Goal: Task Accomplishment & Management: Manage account settings

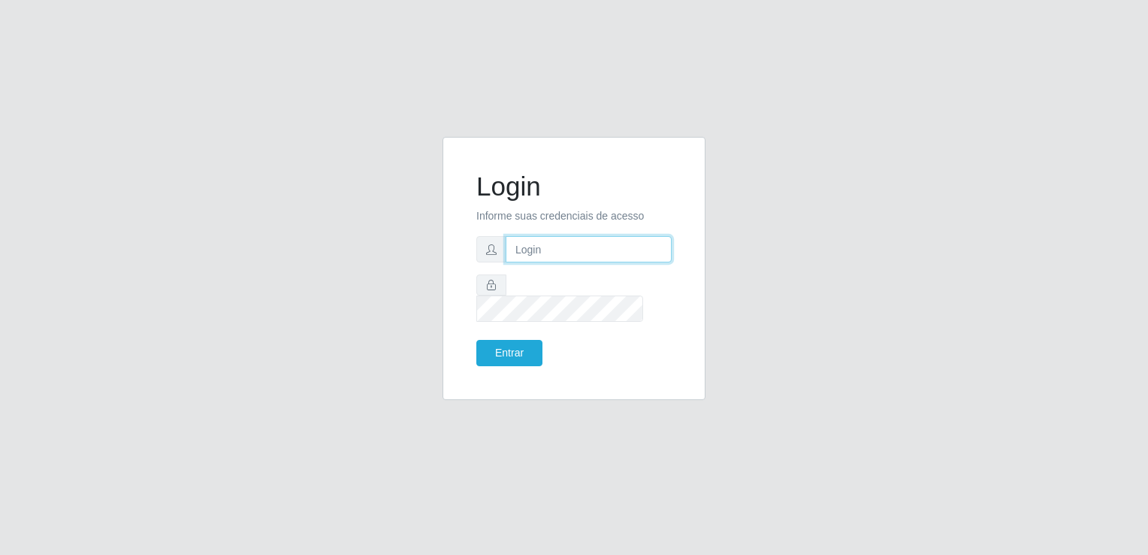
click at [540, 260] on input "text" at bounding box center [589, 249] width 166 height 26
click at [508, 340] on button "Entrar" at bounding box center [509, 353] width 66 height 26
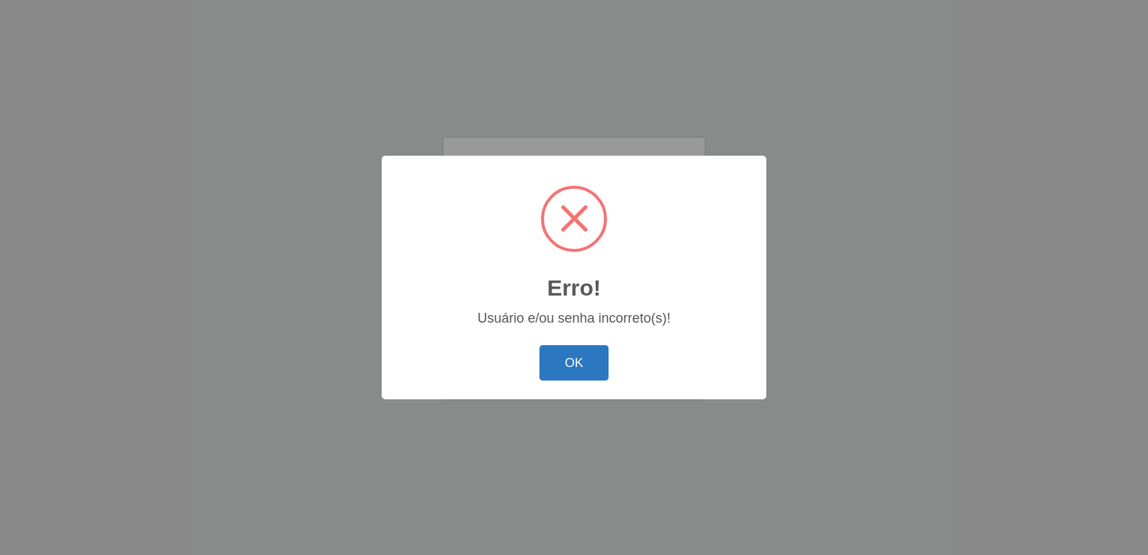
click at [576, 362] on button "OK" at bounding box center [575, 362] width 70 height 35
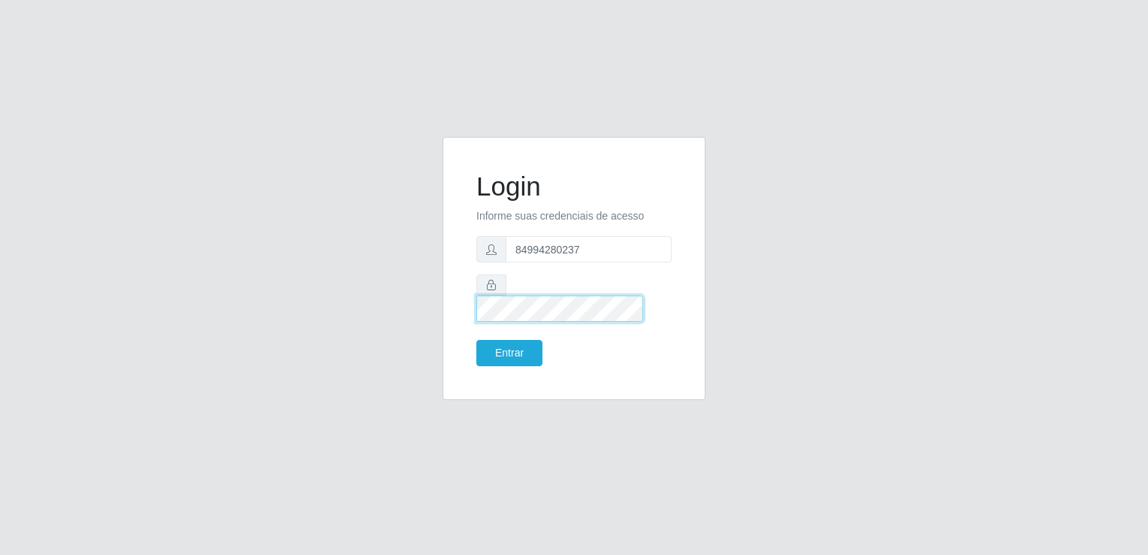
click at [476, 340] on button "Entrar" at bounding box center [509, 353] width 66 height 26
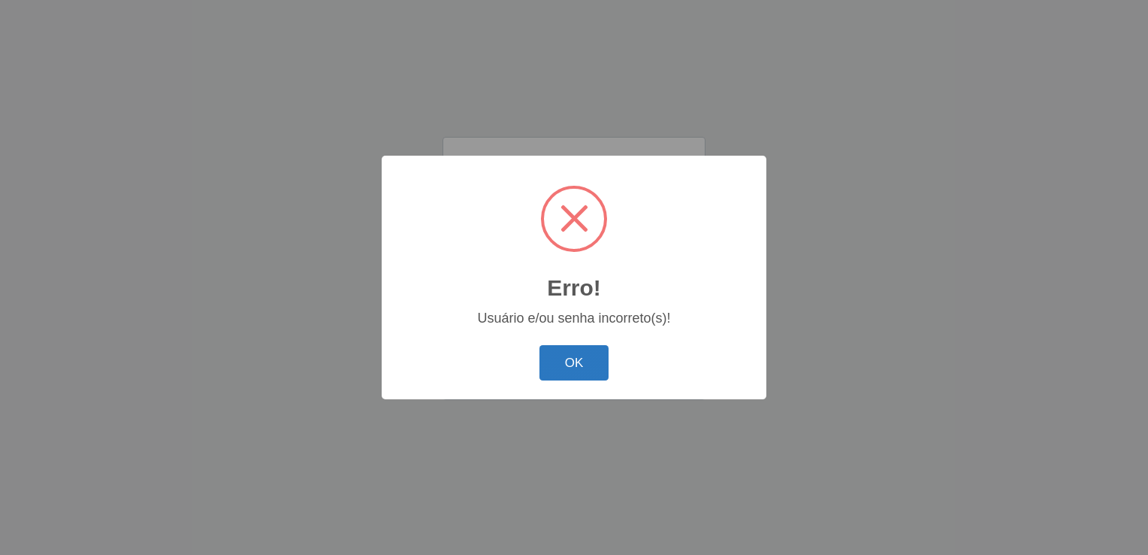
click at [575, 364] on button "OK" at bounding box center [575, 362] width 70 height 35
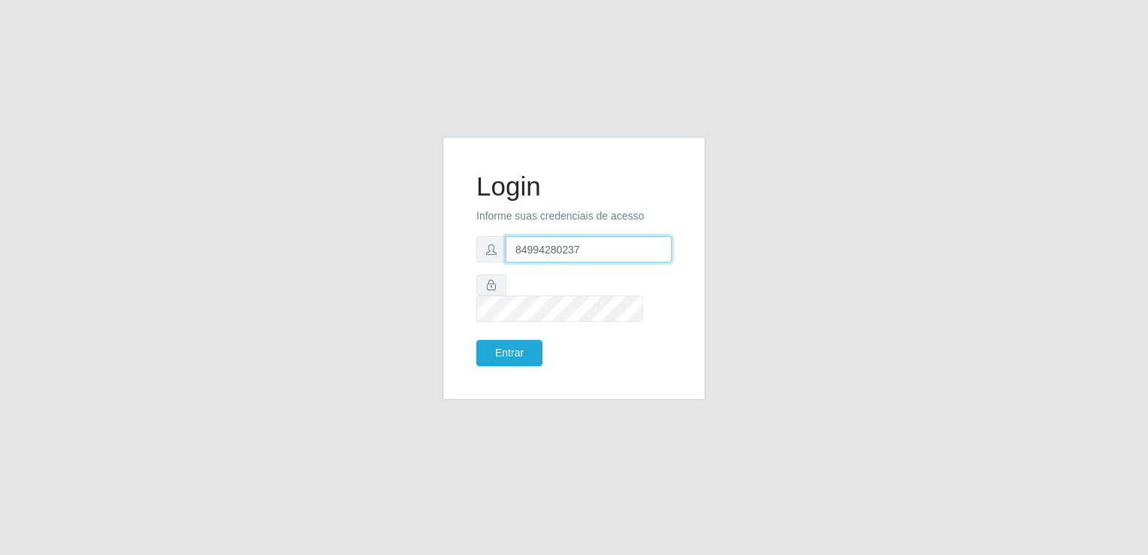
click at [580, 262] on input "84994280237" at bounding box center [589, 249] width 166 height 26
type input "8"
click at [517, 353] on button "Entrar" at bounding box center [509, 353] width 66 height 26
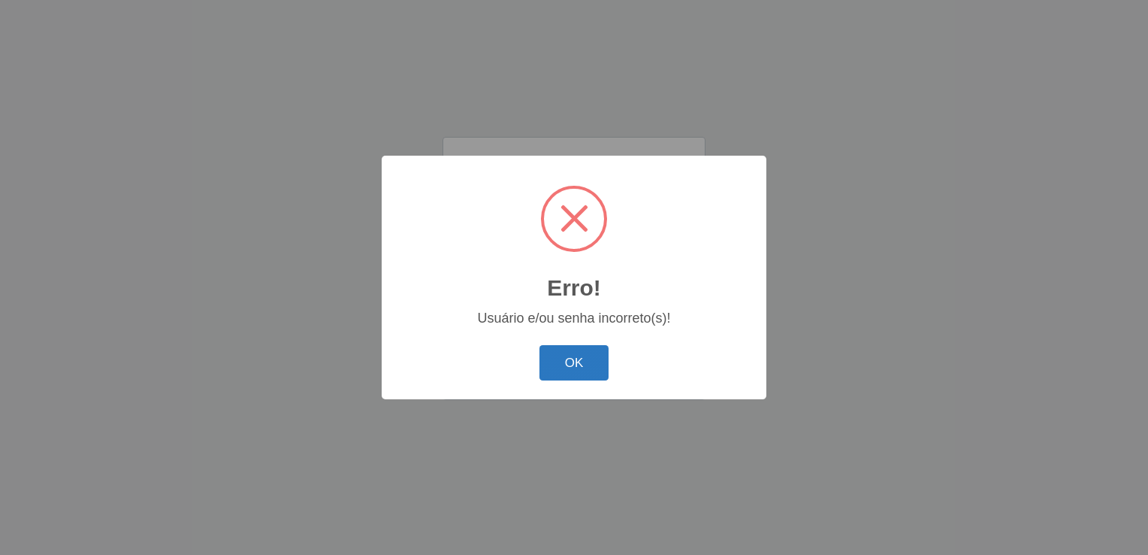
click at [579, 361] on button "OK" at bounding box center [575, 362] width 70 height 35
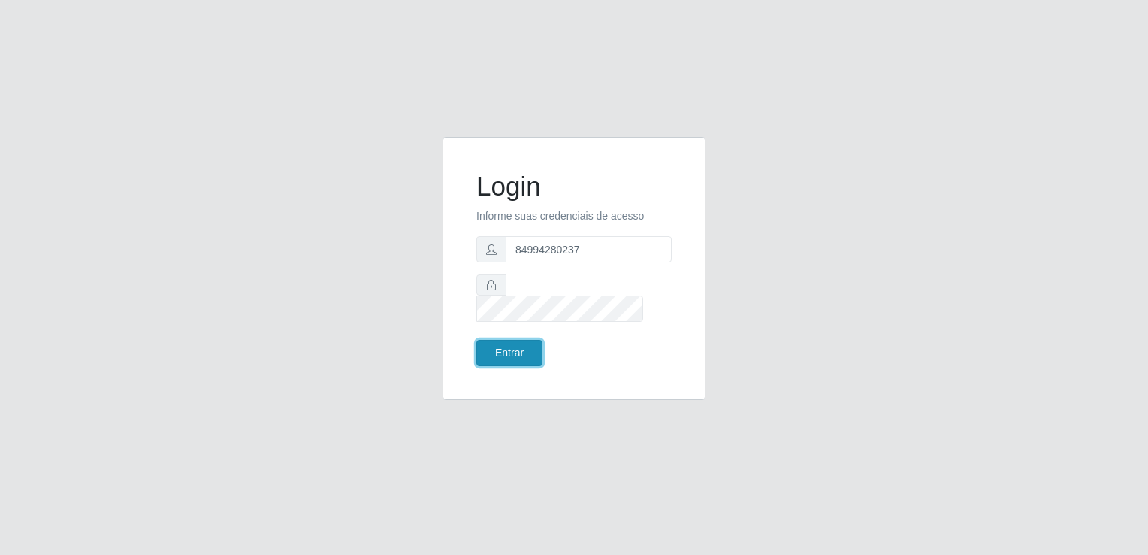
click at [505, 350] on button "Entrar" at bounding box center [509, 353] width 66 height 26
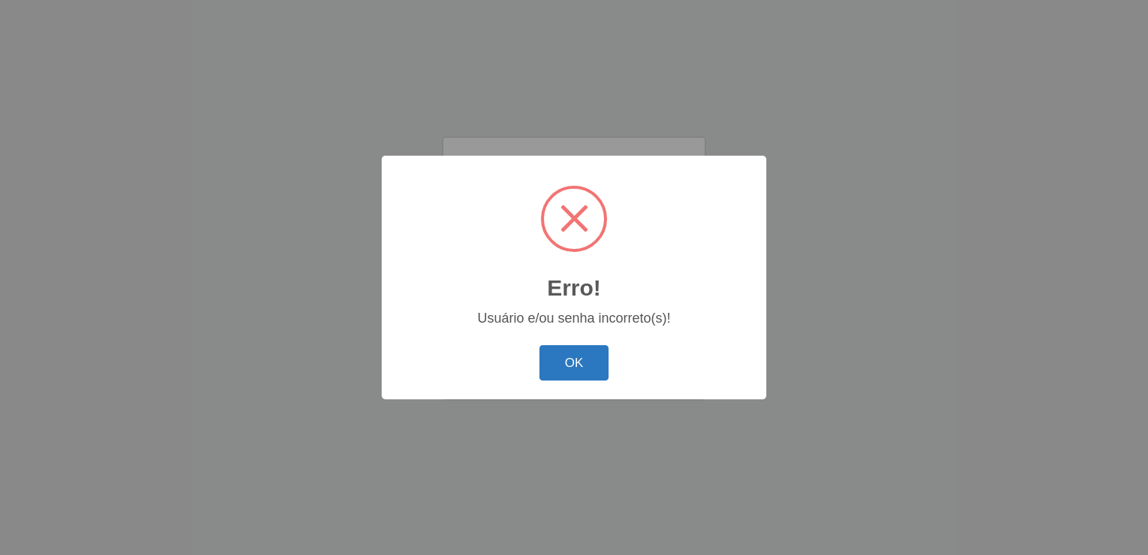
click at [580, 367] on button "OK" at bounding box center [575, 362] width 70 height 35
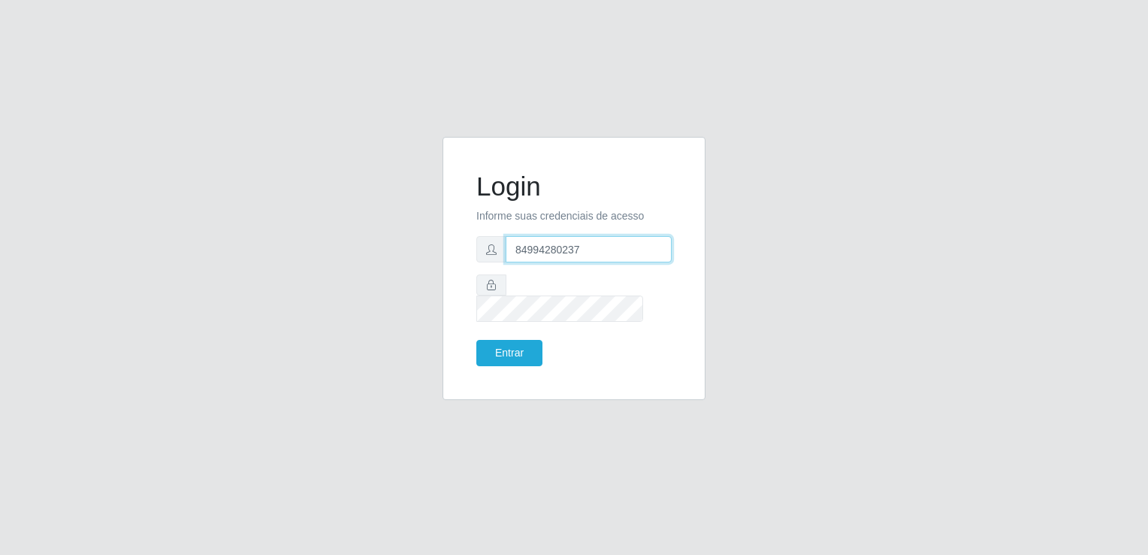
click at [531, 260] on input "84994280237" at bounding box center [589, 249] width 166 height 26
type input "8494280237"
click at [531, 345] on button "Entrar" at bounding box center [509, 353] width 66 height 26
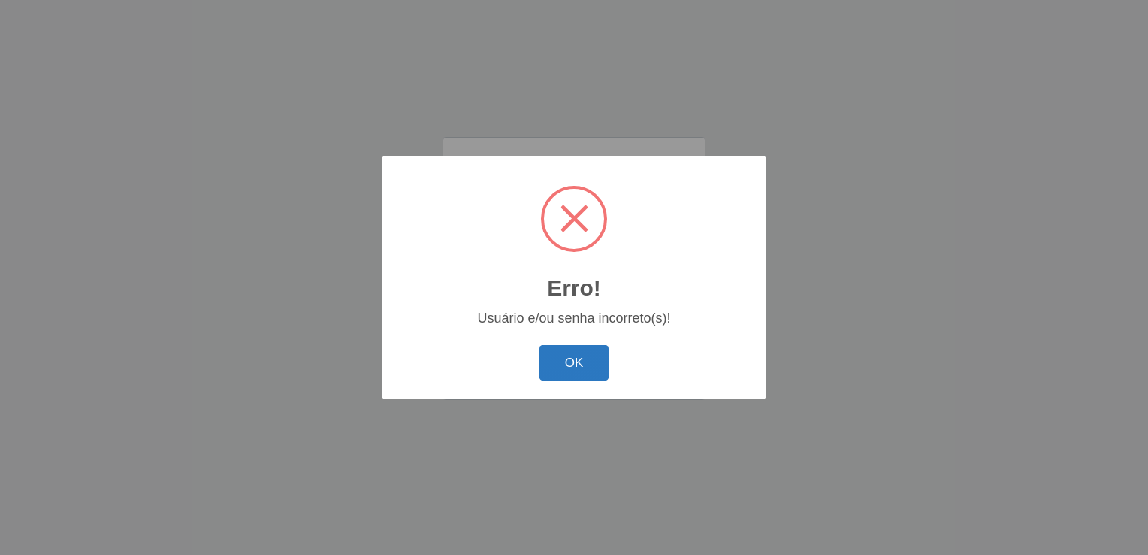
click at [579, 364] on button "OK" at bounding box center [575, 362] width 70 height 35
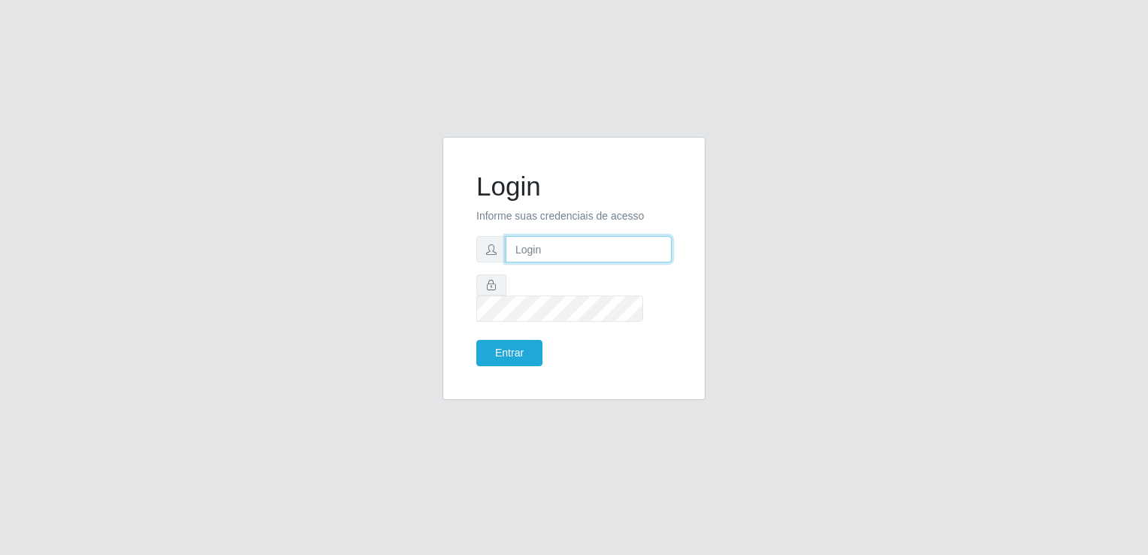
click at [538, 262] on input "text" at bounding box center [589, 249] width 166 height 26
type input "84994280237"
